Goal: Connect with others: Connect with others

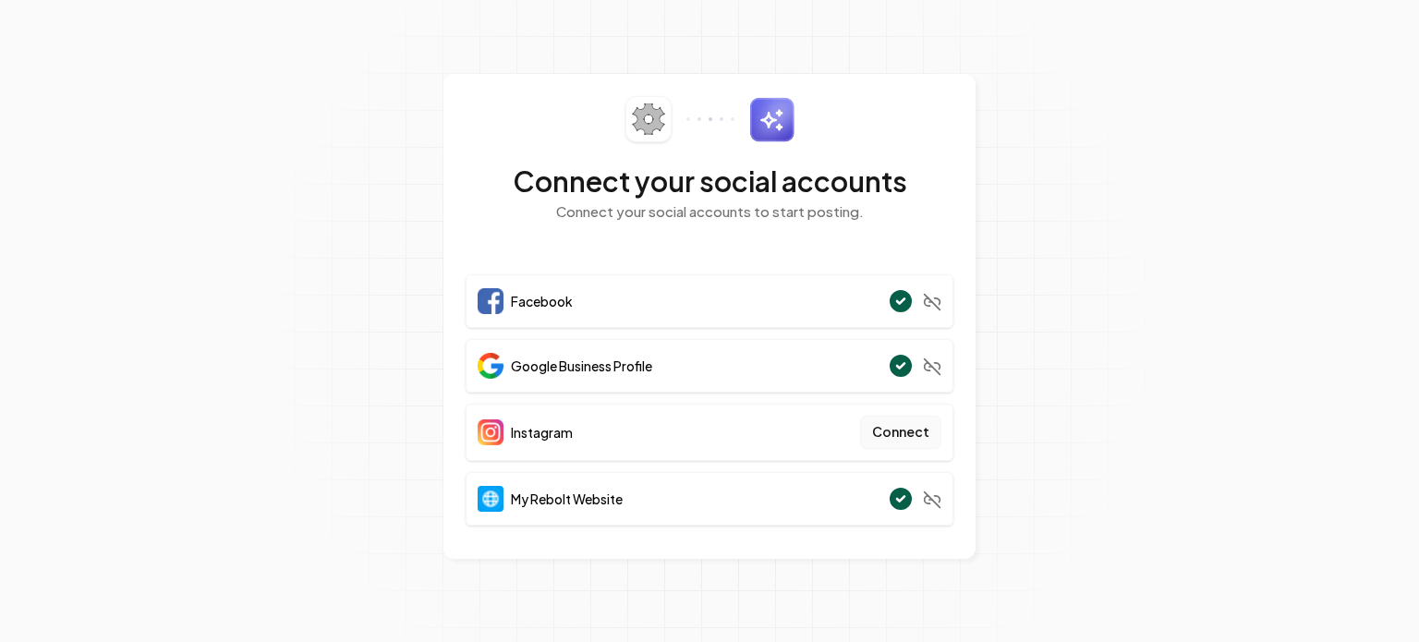
click at [913, 441] on button "Connect" at bounding box center [900, 432] width 81 height 33
click at [924, 437] on button "Connect" at bounding box center [900, 432] width 81 height 33
click at [903, 434] on button "Connect" at bounding box center [900, 432] width 81 height 33
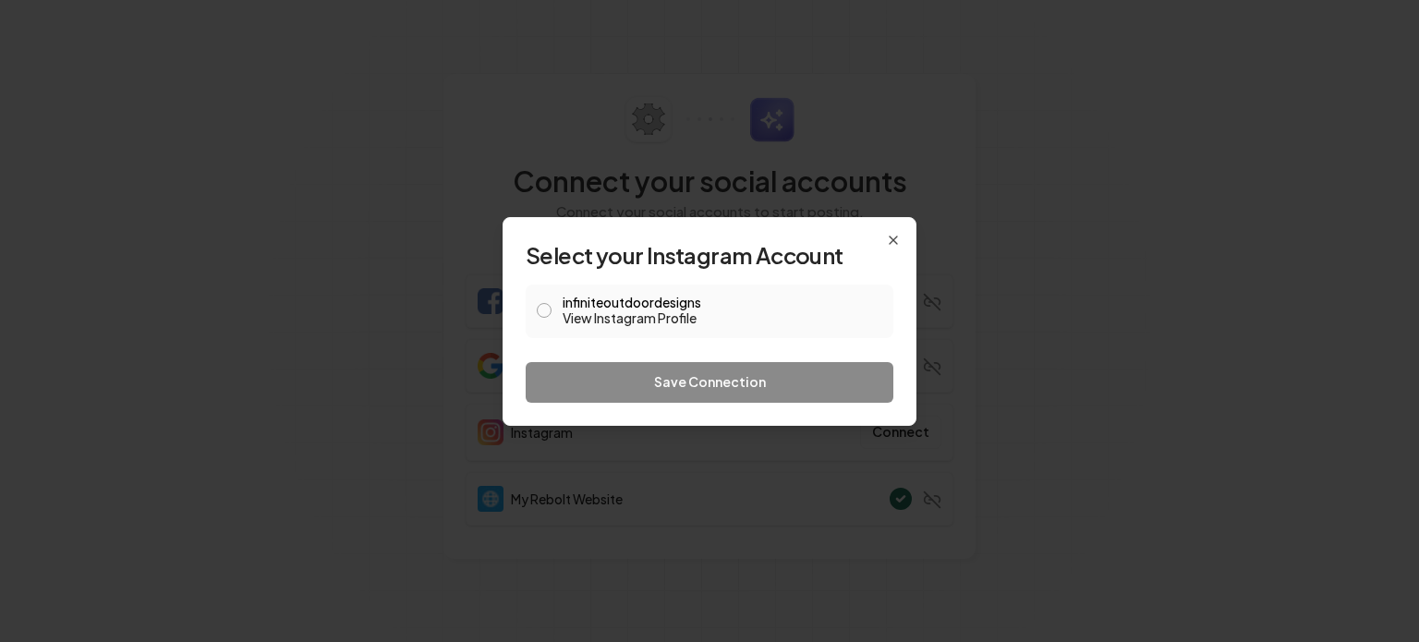
click at [548, 308] on button "infiniteoutdoordesigns View Instagram Profile" at bounding box center [544, 310] width 15 height 15
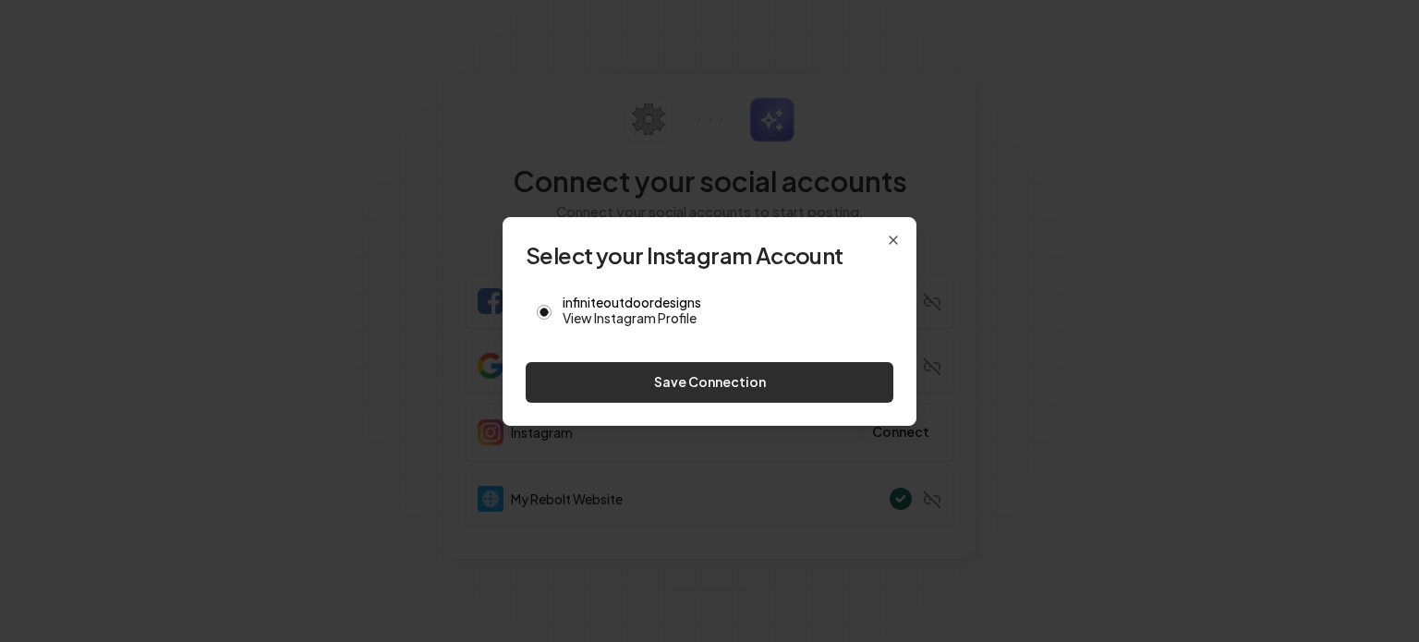
click at [635, 369] on button "Save Connection" at bounding box center [710, 382] width 368 height 41
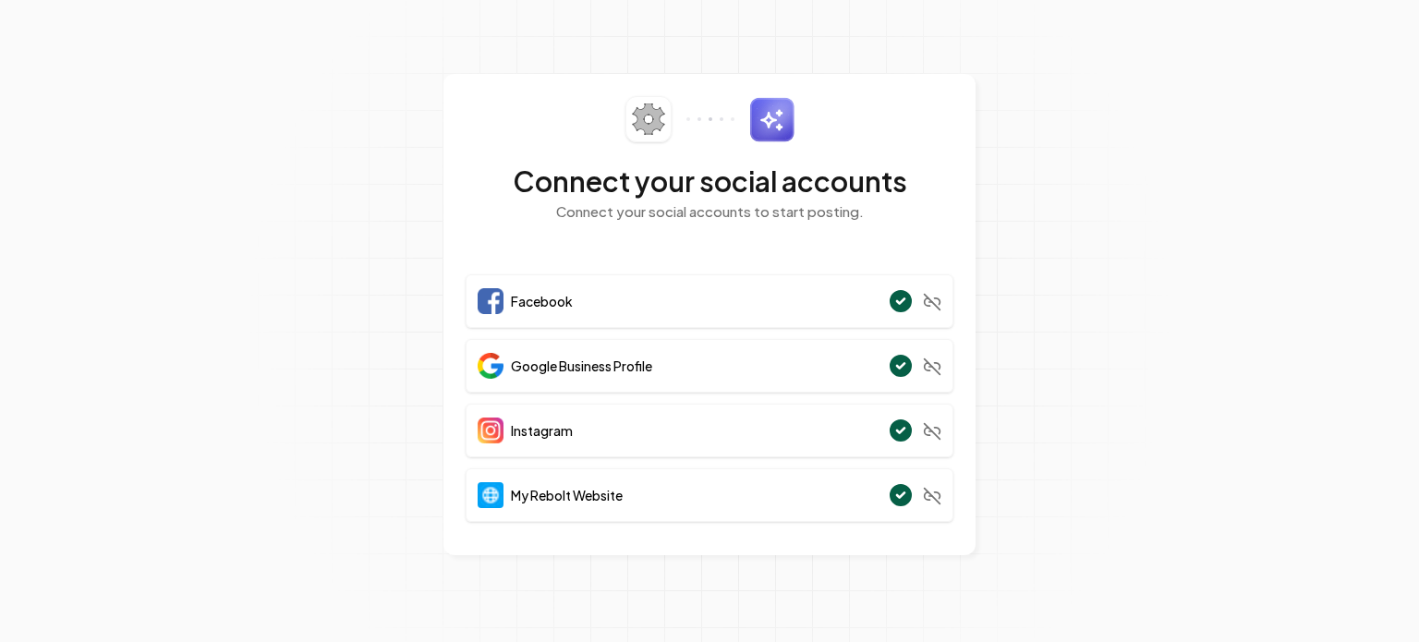
click at [479, 423] on img at bounding box center [491, 430] width 26 height 26
click at [549, 426] on span "Instagram" at bounding box center [542, 430] width 62 height 18
